Goal: Information Seeking & Learning: Learn about a topic

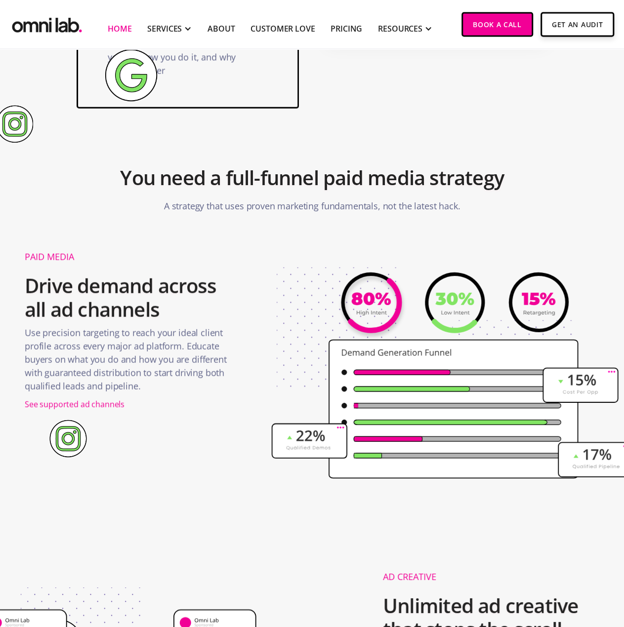
scroll to position [939, 0]
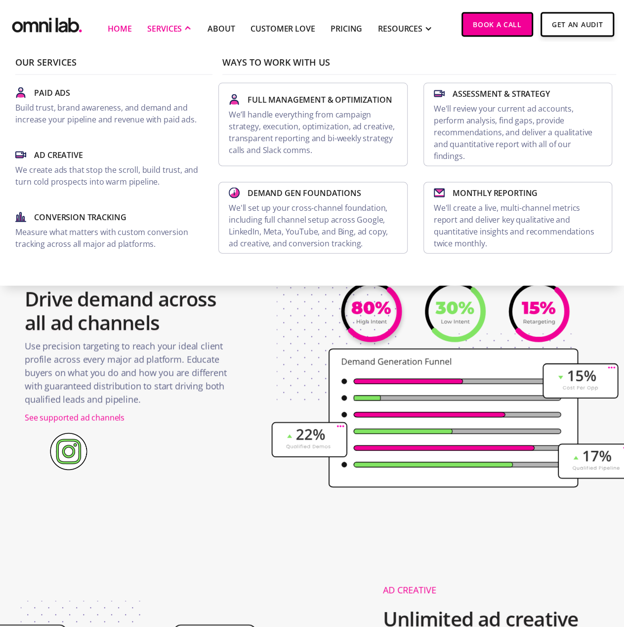
click at [180, 29] on div "SERVICES" at bounding box center [164, 29] width 35 height 12
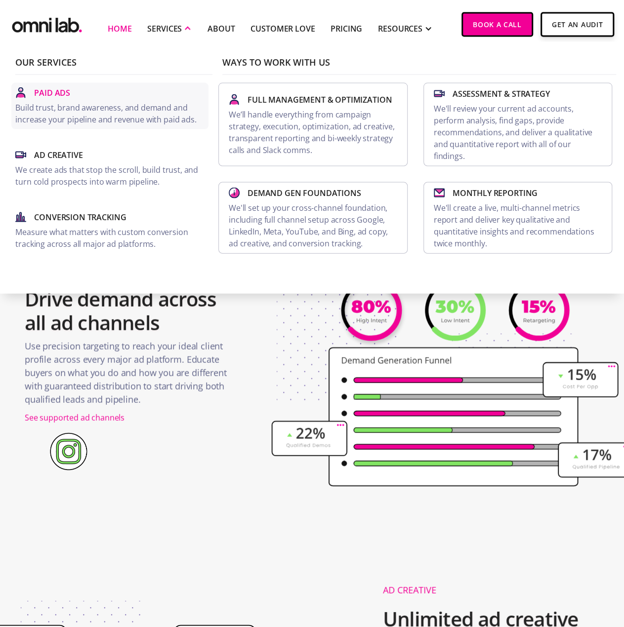
click at [50, 93] on p "Paid Ads" at bounding box center [52, 93] width 36 height 12
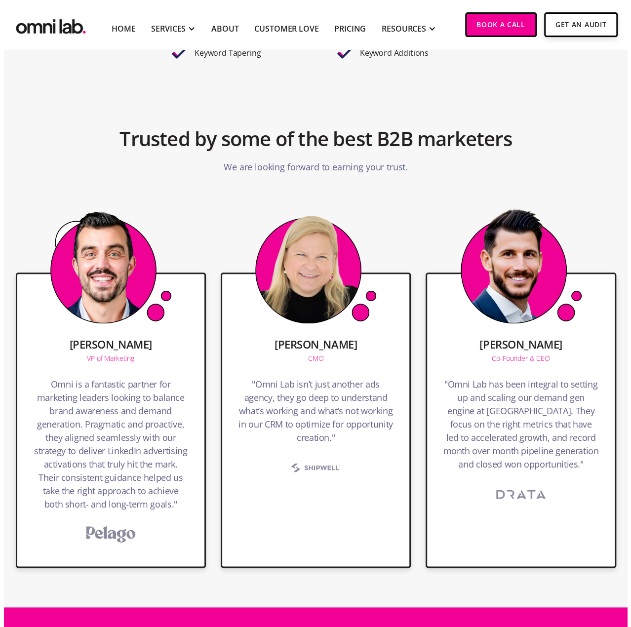
scroll to position [2124, 0]
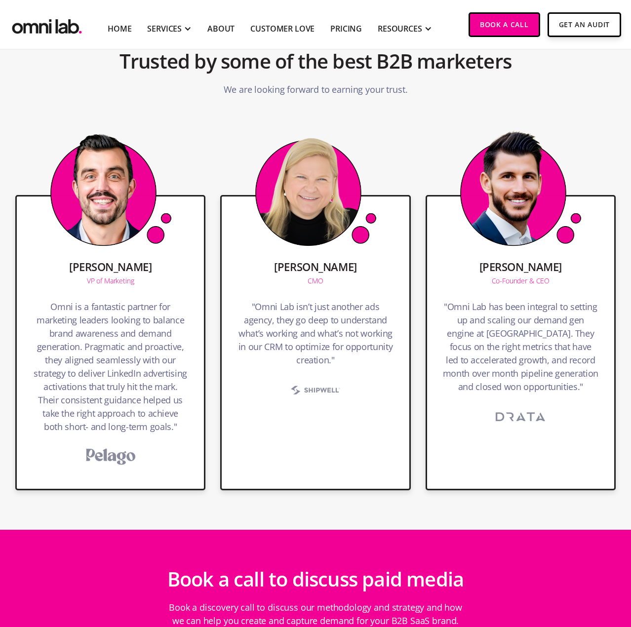
click at [613, 99] on section "Trusted by some of the best B2B marketers We are looking forward to earning you…" at bounding box center [315, 56] width 631 height 139
